Goal: Task Accomplishment & Management: Complete application form

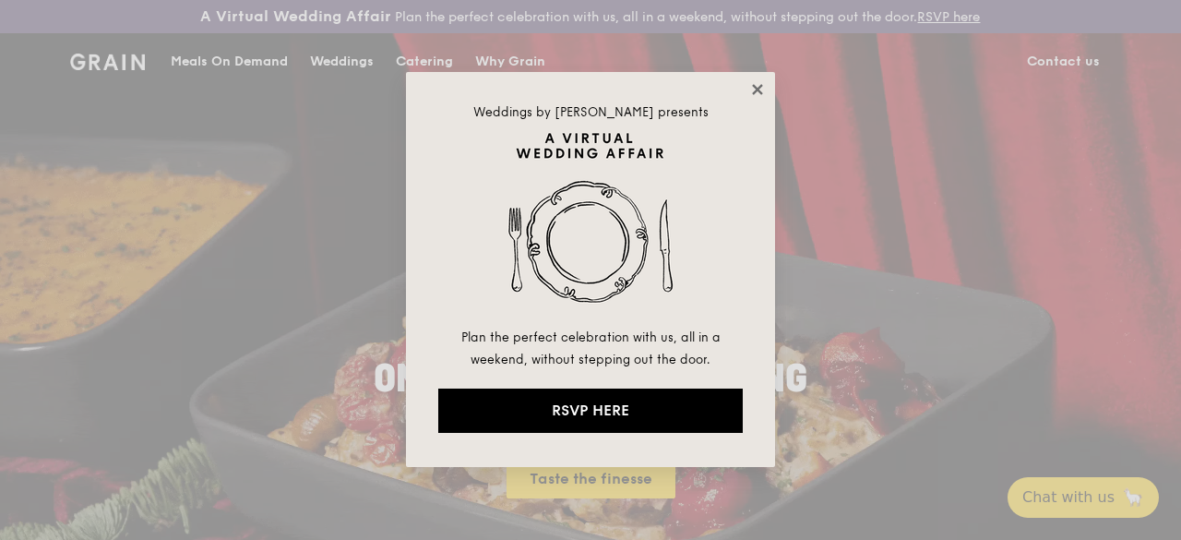
click at [751, 85] on icon at bounding box center [757, 89] width 17 height 17
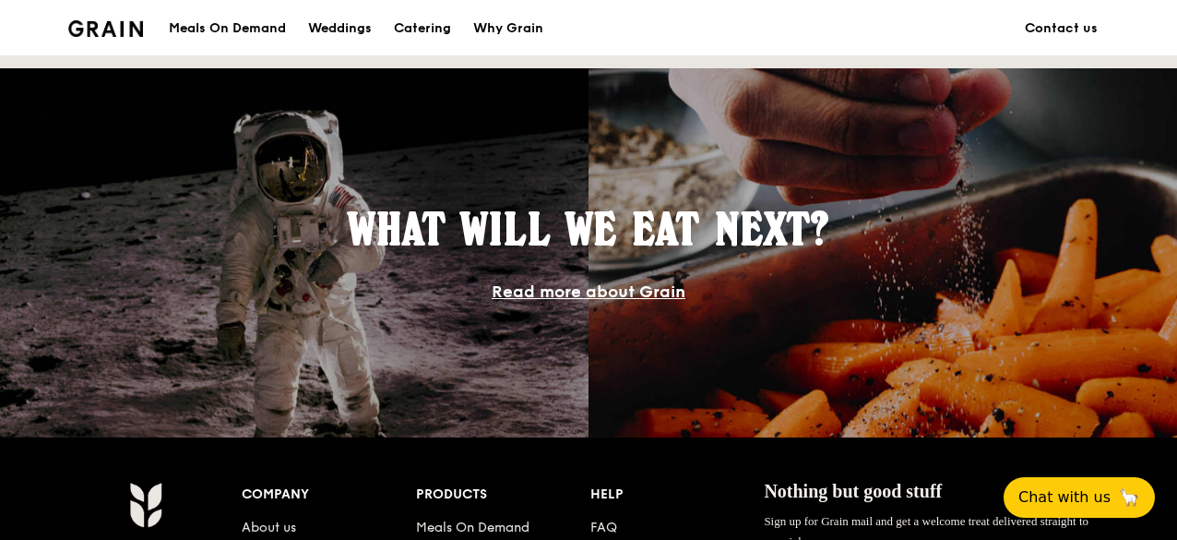
scroll to position [1660, 0]
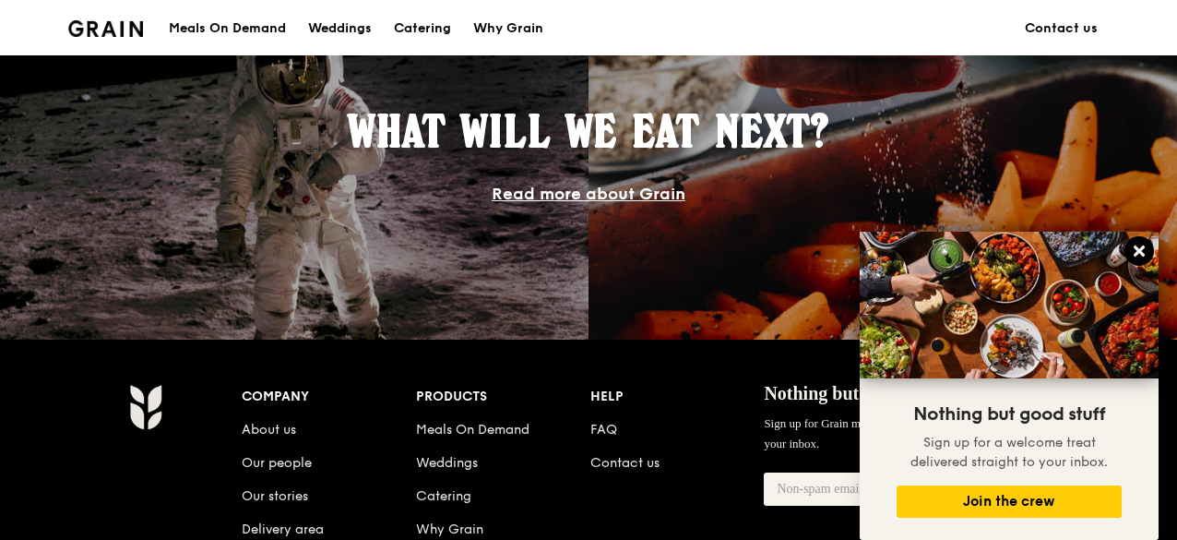
click at [1142, 250] on icon at bounding box center [1139, 250] width 11 height 11
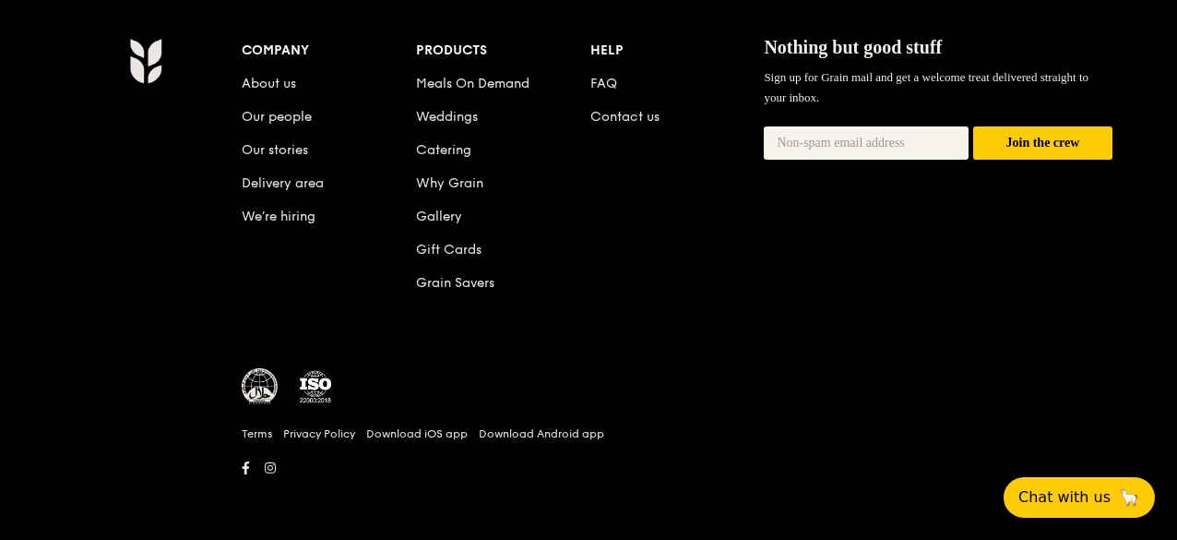
scroll to position [2020, 0]
click at [265, 390] on img at bounding box center [260, 386] width 37 height 37
click at [262, 433] on link "Terms" at bounding box center [257, 433] width 30 height 15
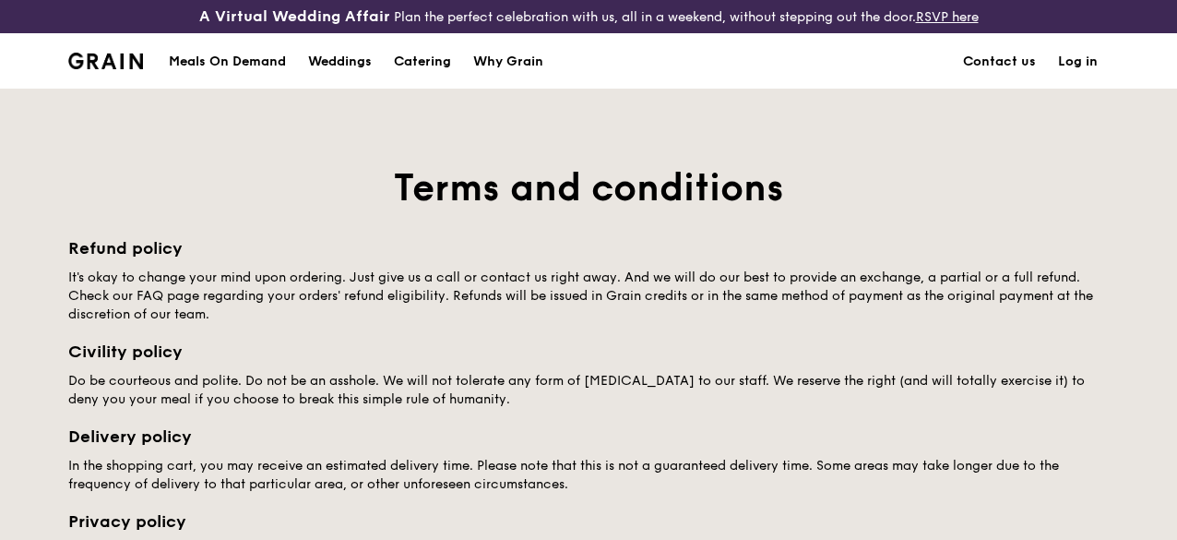
click at [91, 69] on img at bounding box center [105, 61] width 75 height 17
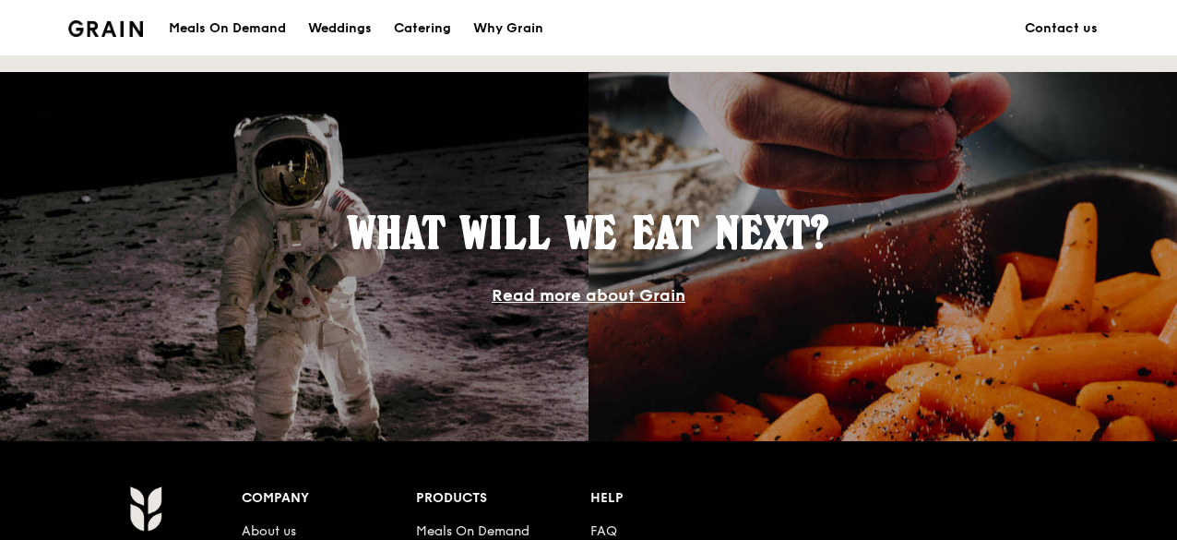
scroll to position [956, 0]
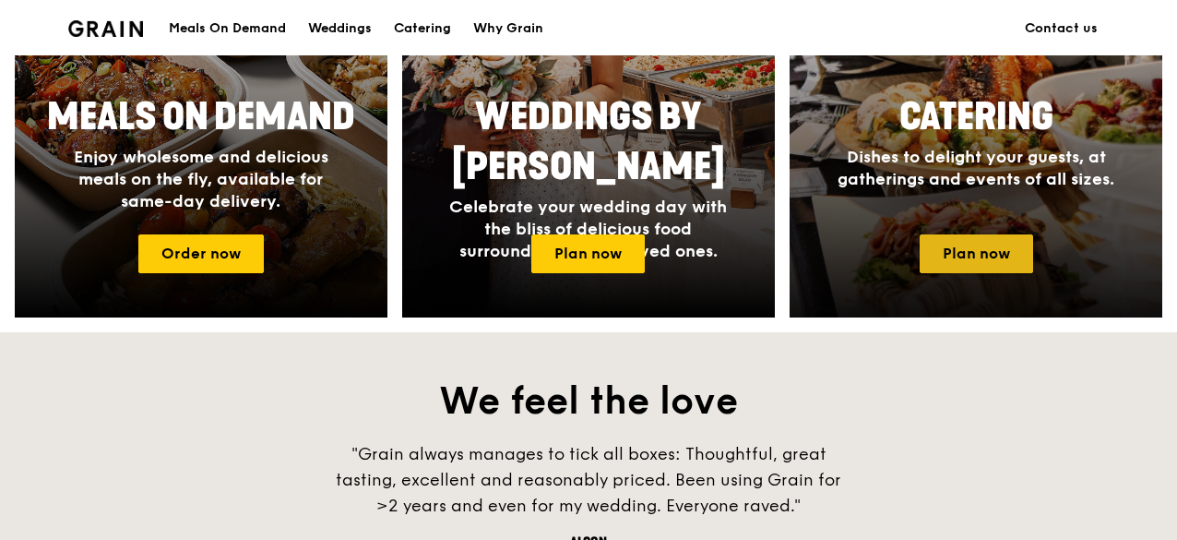
click at [939, 267] on link "Plan now" at bounding box center [976, 253] width 113 height 39
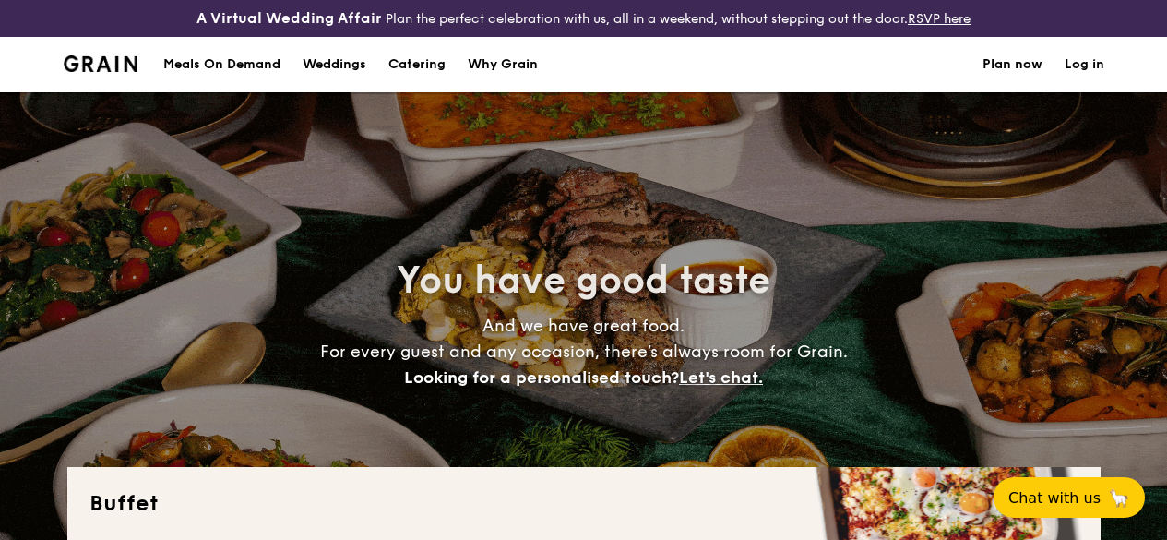
select select
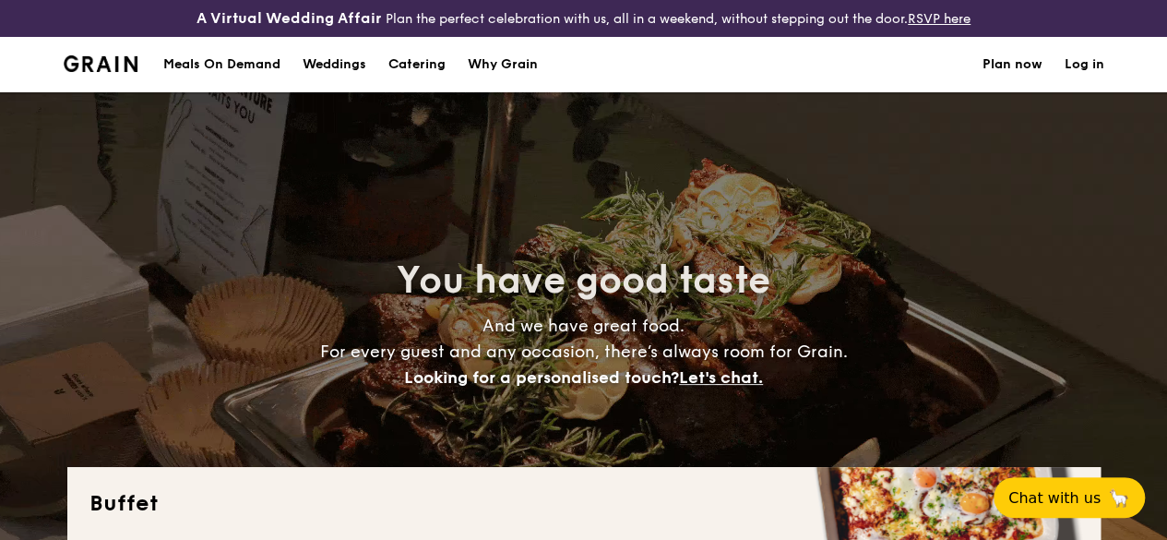
click at [417, 79] on h1 "Catering" at bounding box center [416, 64] width 57 height 55
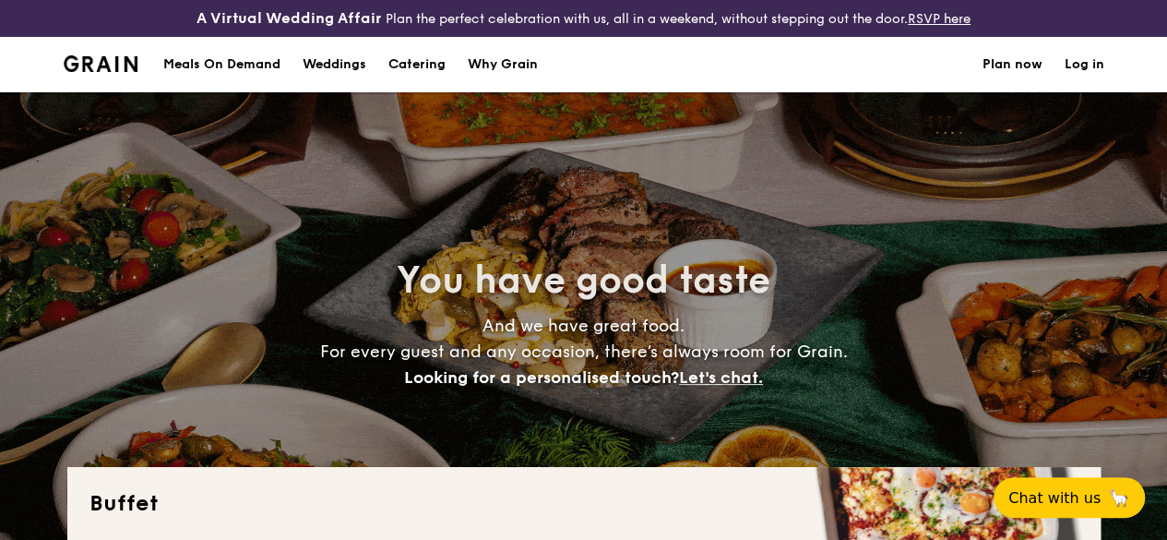
click at [318, 79] on div "Weddings" at bounding box center [335, 64] width 64 height 55
